Goal: Task Accomplishment & Management: Use online tool/utility

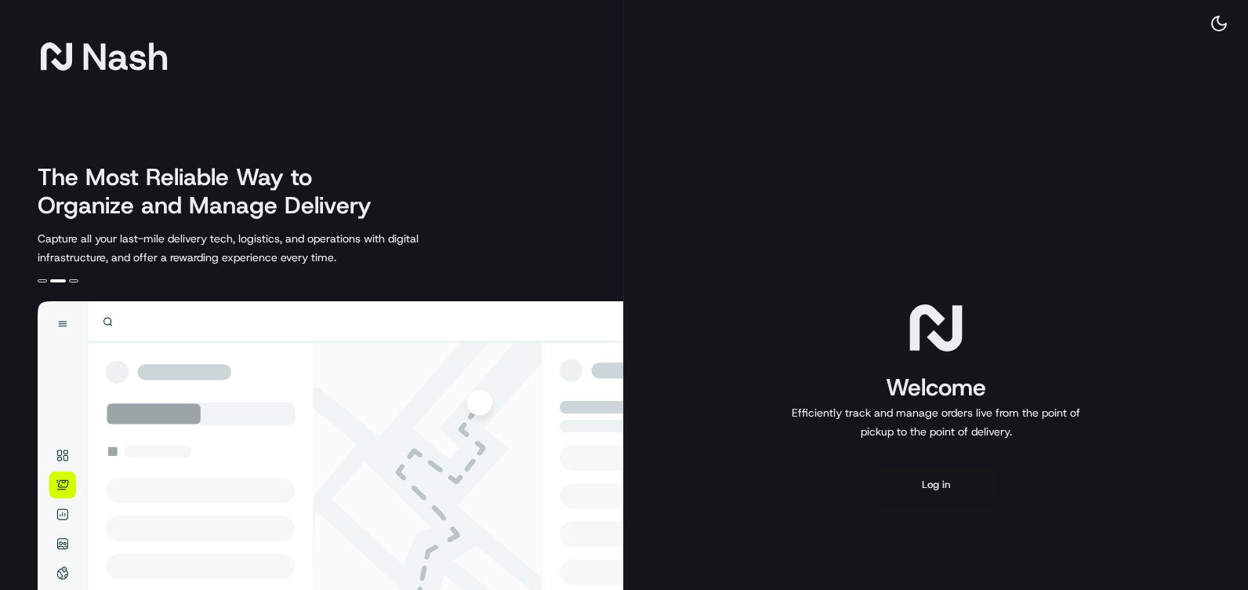
click at [938, 488] on button "Log in" at bounding box center [935, 485] width 125 height 38
